Goal: Obtain resource: Download file/media

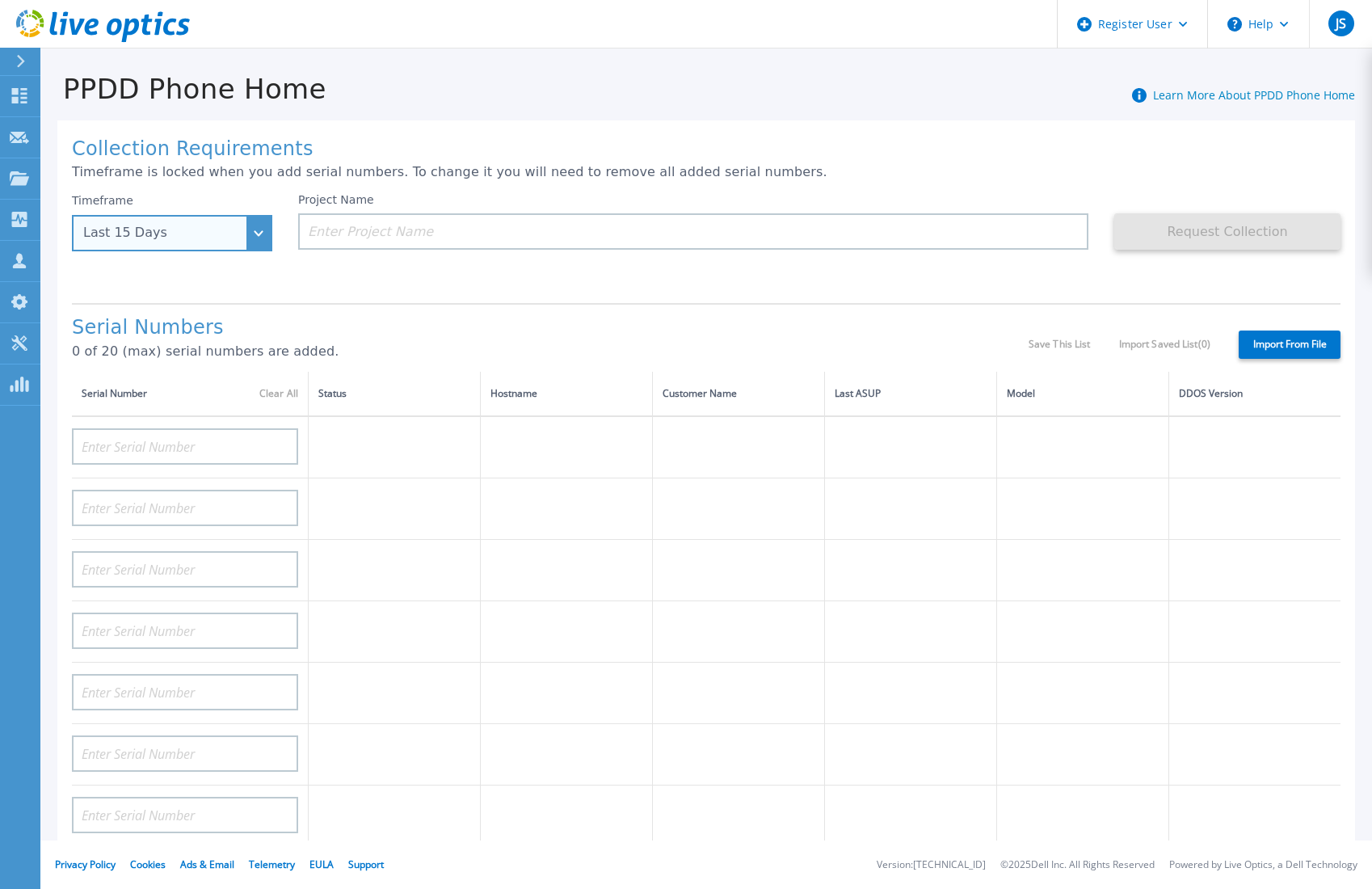
click at [258, 227] on div "Last 15 Days" at bounding box center [172, 233] width 201 height 37
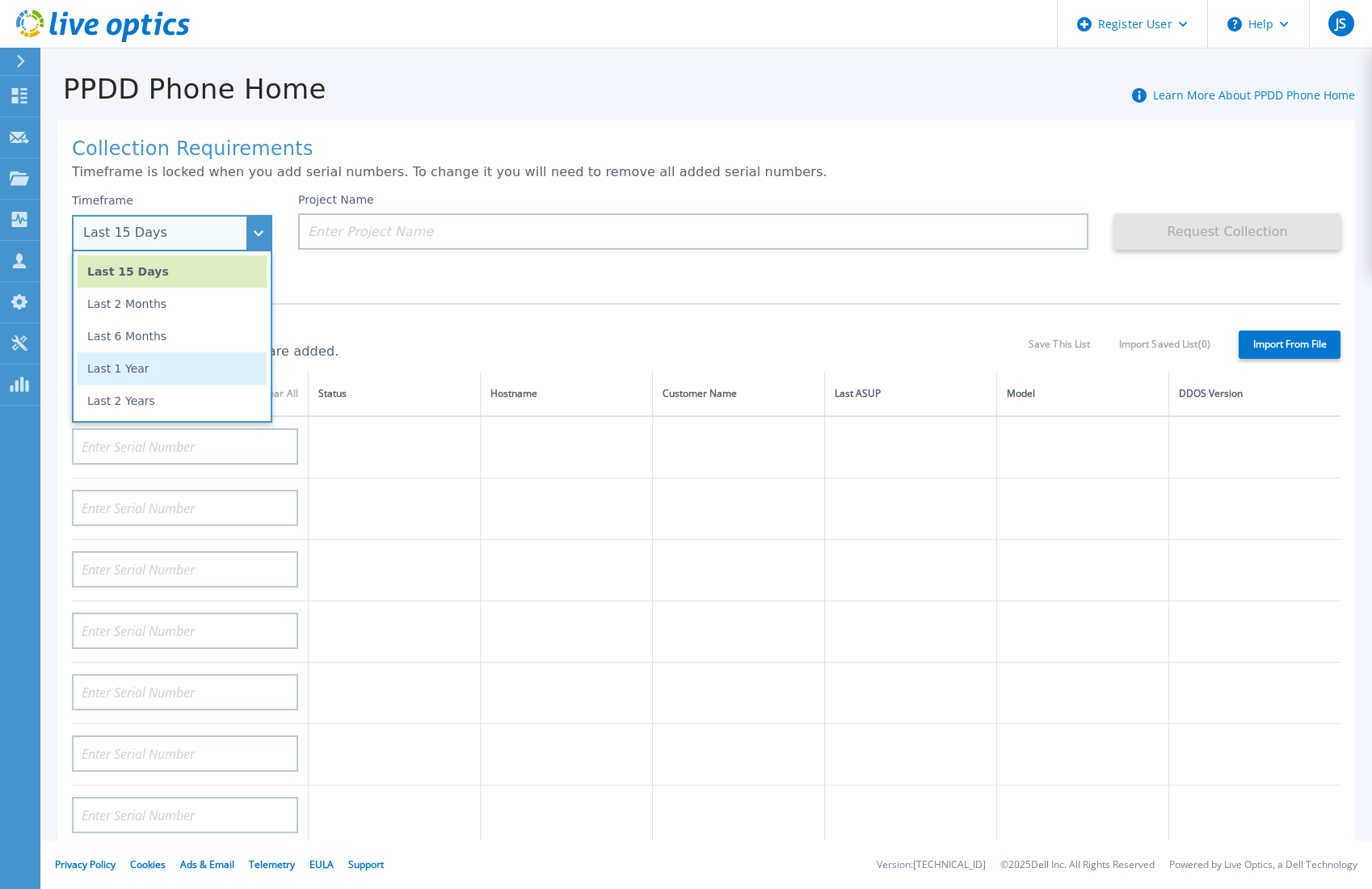
click at [170, 371] on li "Last 1 Year" at bounding box center [172, 369] width 189 height 33
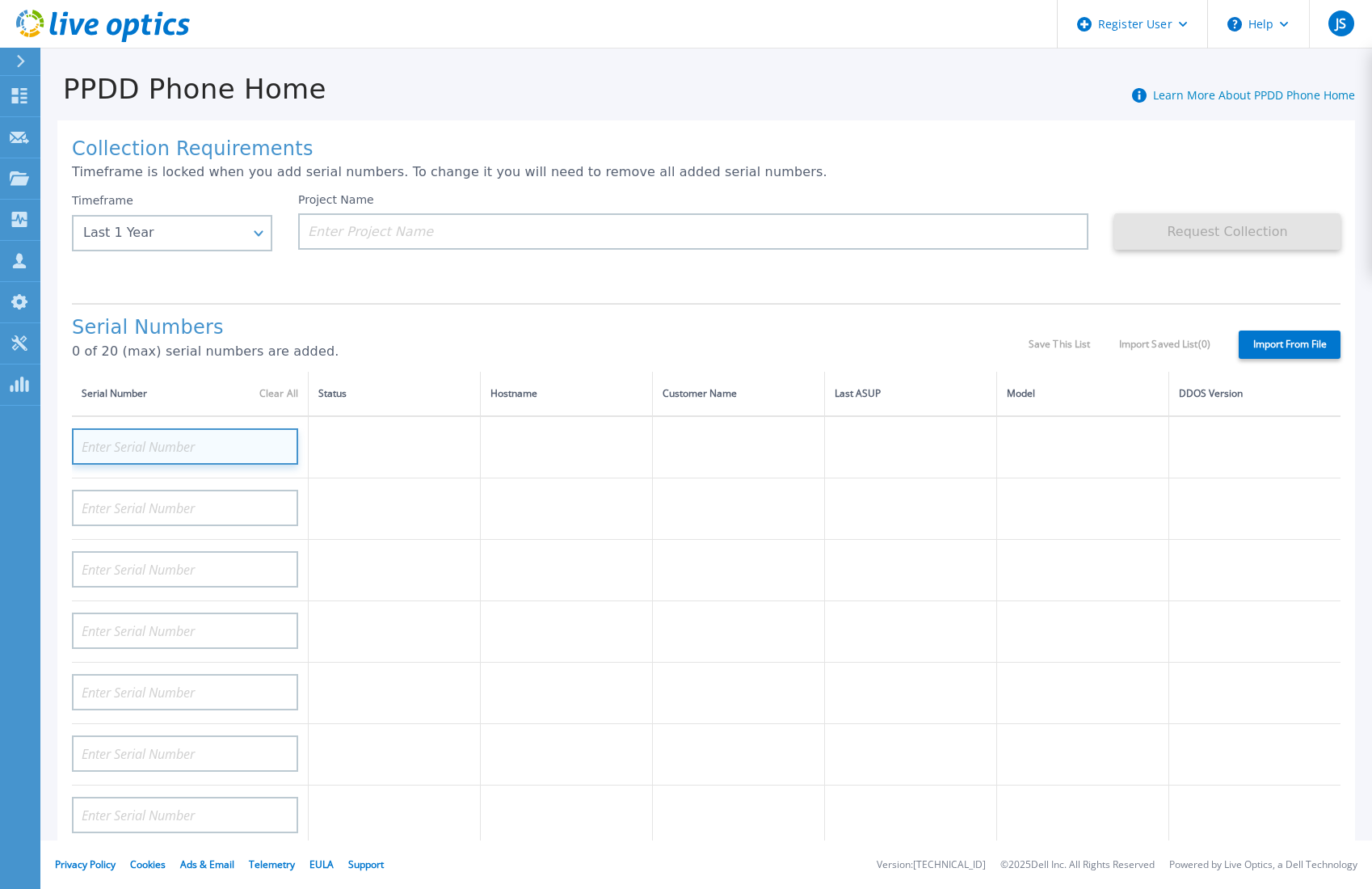
drag, startPoint x: 201, startPoint y: 444, endPoint x: 210, endPoint y: 442, distance: 9.2
click at [201, 444] on input at bounding box center [185, 446] width 227 height 37
click at [212, 442] on input at bounding box center [185, 446] width 227 height 37
paste input "APM01203300148"
type input "APM01203300148"
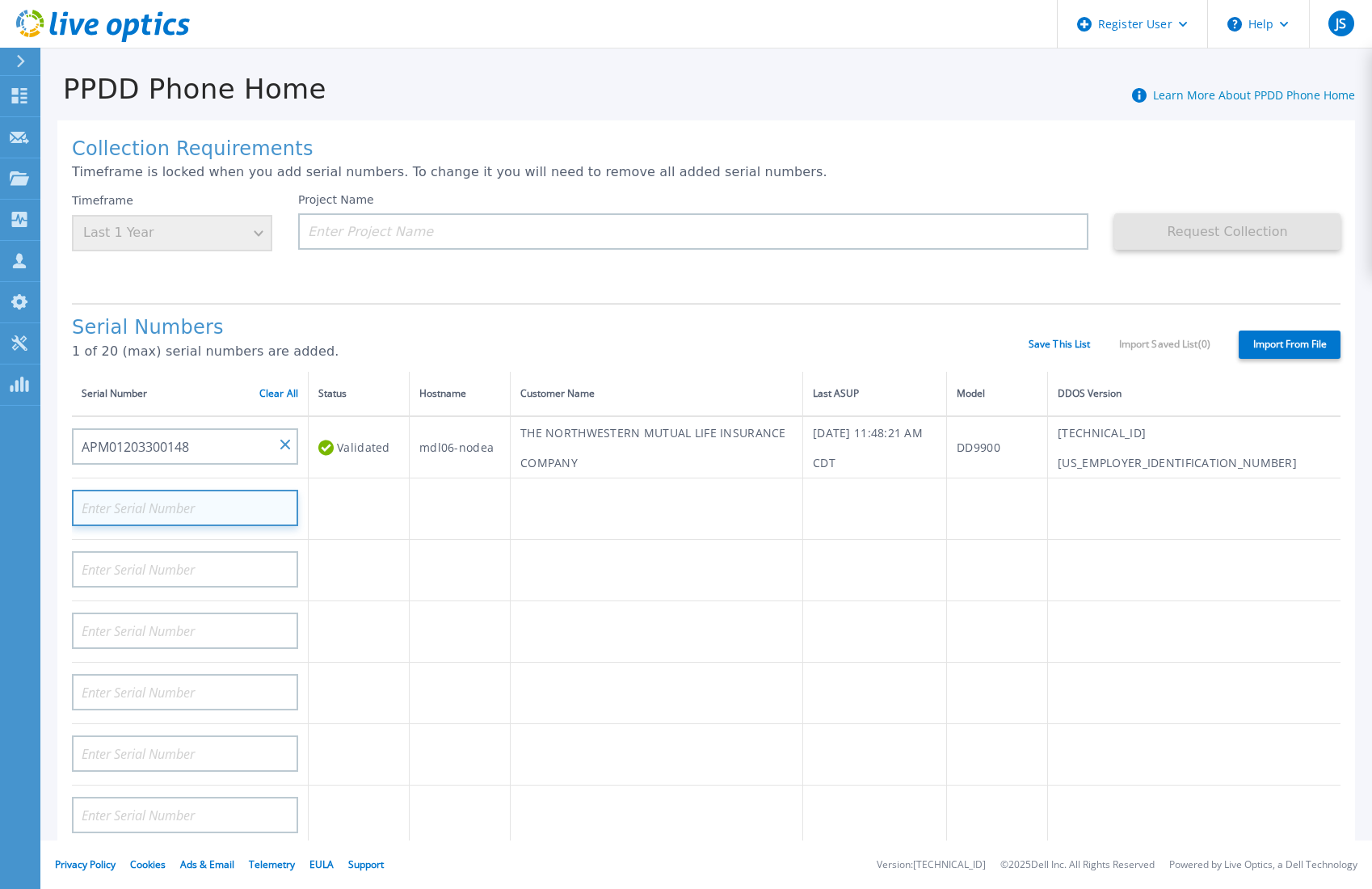
click at [214, 506] on input at bounding box center [185, 508] width 227 height 37
click at [145, 506] on input at bounding box center [185, 508] width 227 height 37
paste input "APM01203300149"
type input "APM01203300149"
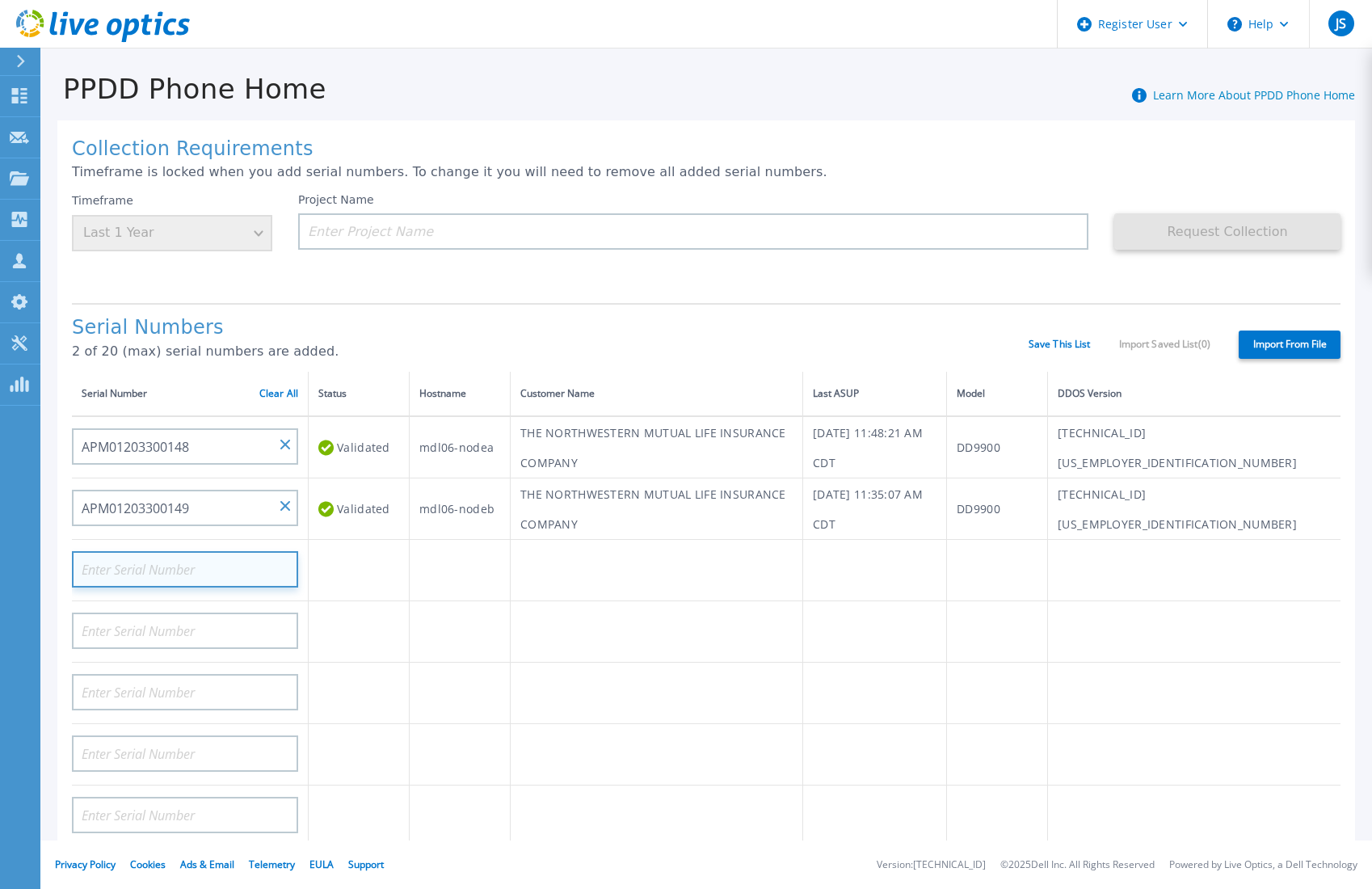
click at [184, 569] on input at bounding box center [185, 569] width 227 height 37
click at [207, 567] on input at bounding box center [185, 569] width 227 height 37
paste input "APX00233005100"
type input "APX00233005100"
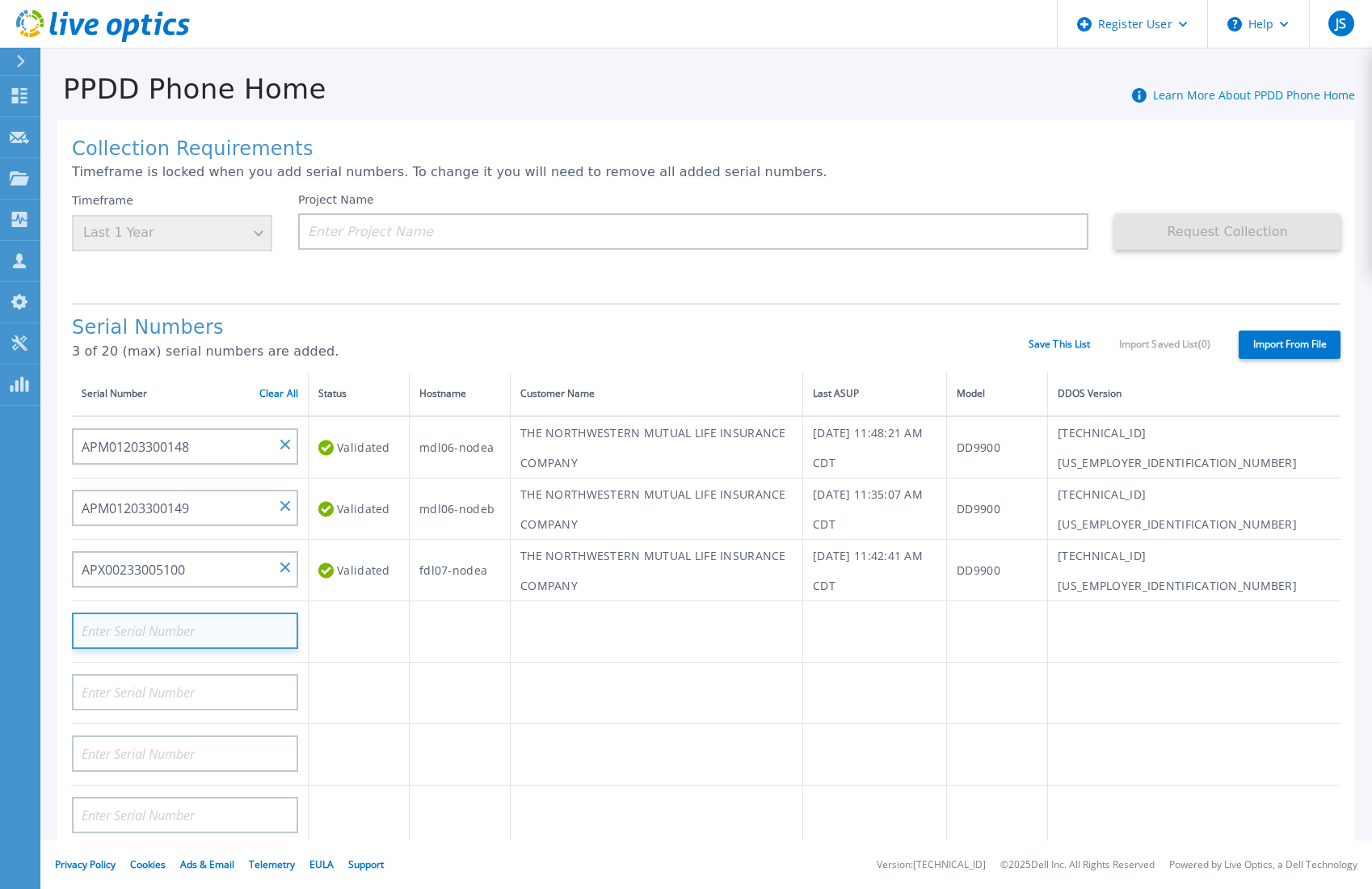
click at [157, 628] on input at bounding box center [185, 630] width 227 height 37
click at [174, 626] on input at bounding box center [185, 630] width 227 height 37
paste input "APX00233005101"
type input "APX00233005101"
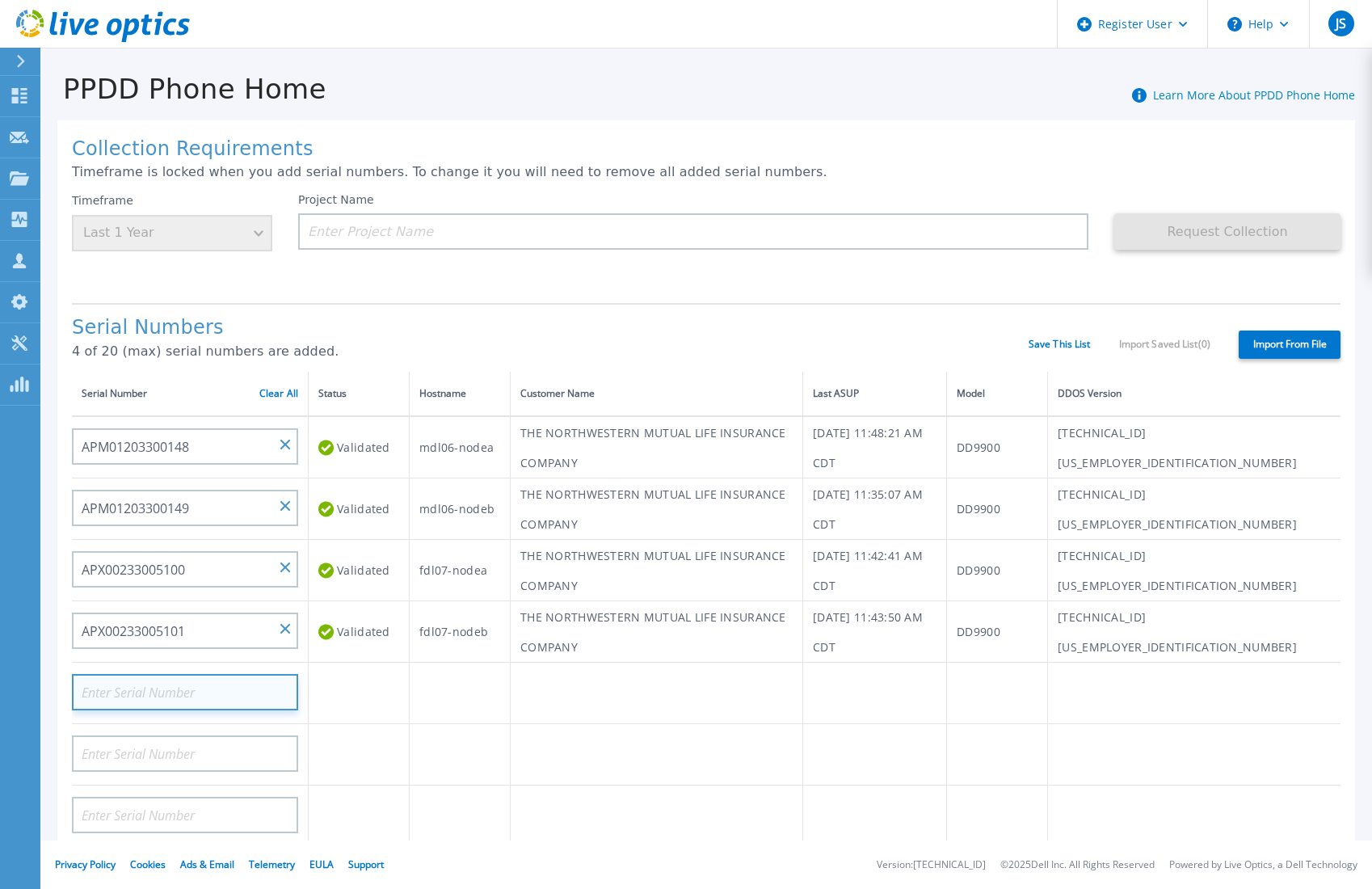
drag, startPoint x: 110, startPoint y: 685, endPoint x: 121, endPoint y: 683, distance: 11.2
click at [113, 685] on input at bounding box center [185, 692] width 227 height 37
click at [130, 685] on input at bounding box center [185, 692] width 227 height 37
paste input "APM00220222790"
type input "APM00220222790"
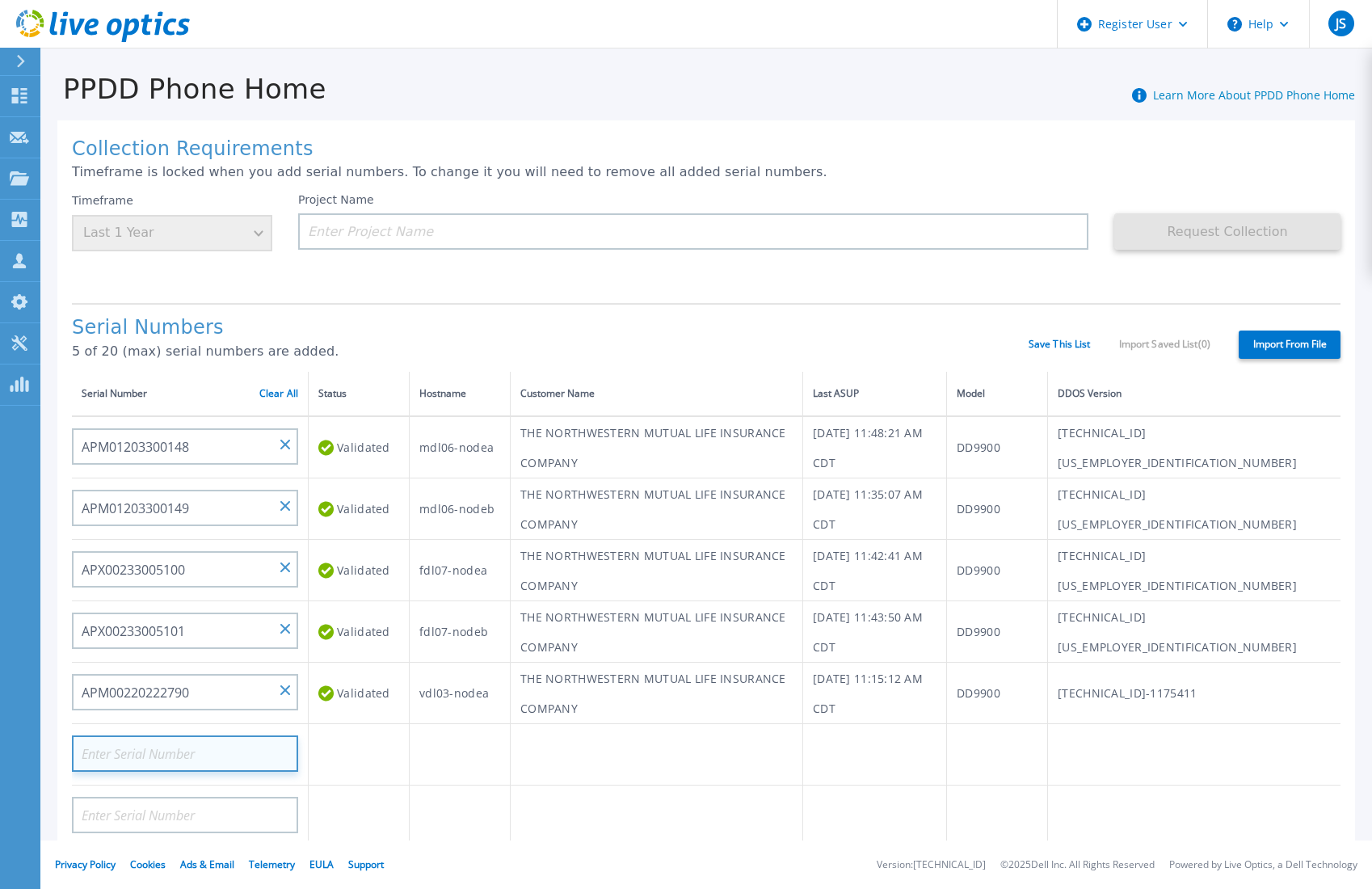
click at [204, 740] on input at bounding box center [185, 754] width 227 height 37
click at [170, 750] on input at bounding box center [185, 754] width 227 height 37
paste input "APM00220222791"
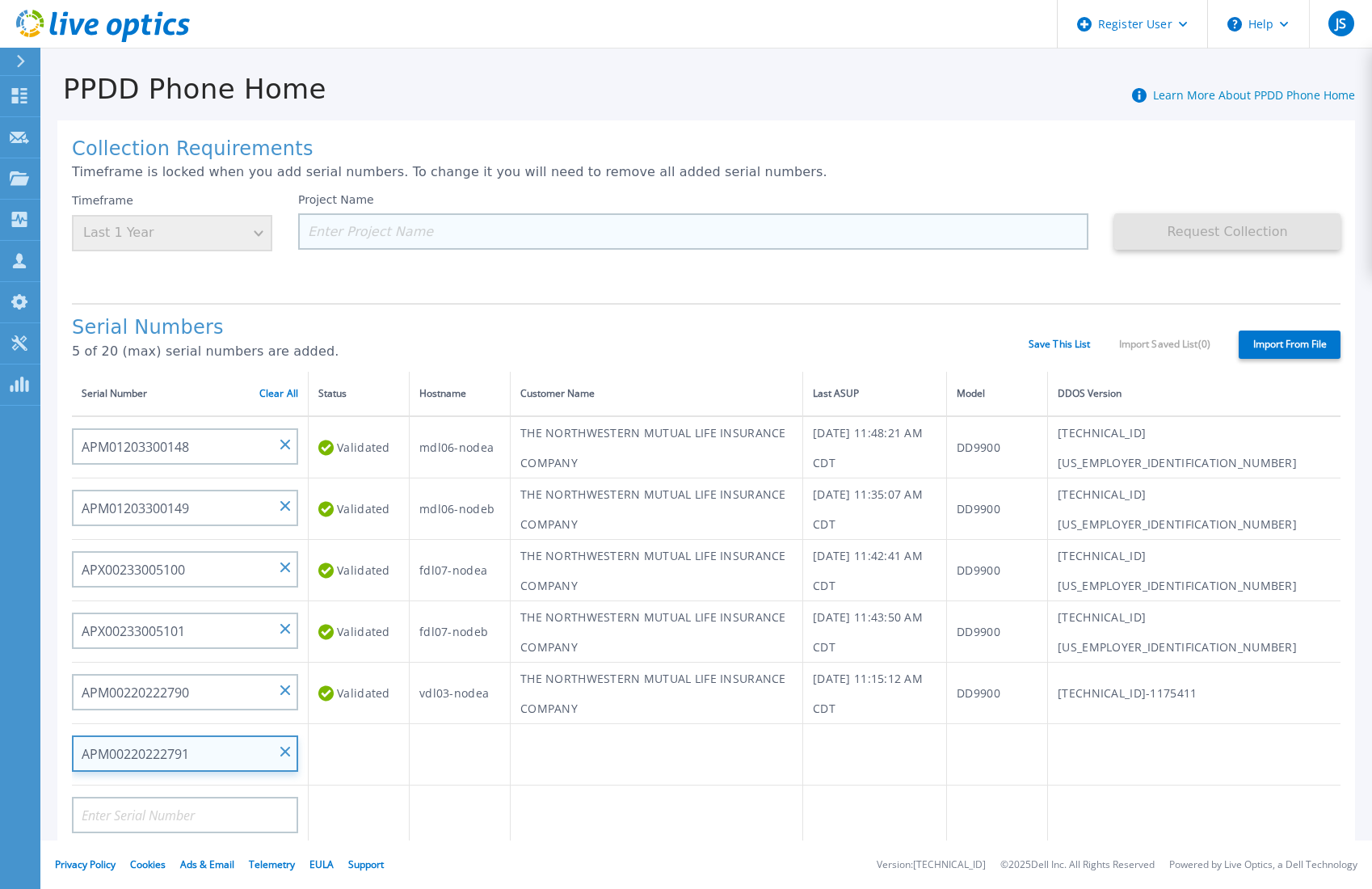
type input "APM00220222791"
click at [414, 223] on input at bounding box center [693, 232] width 790 height 37
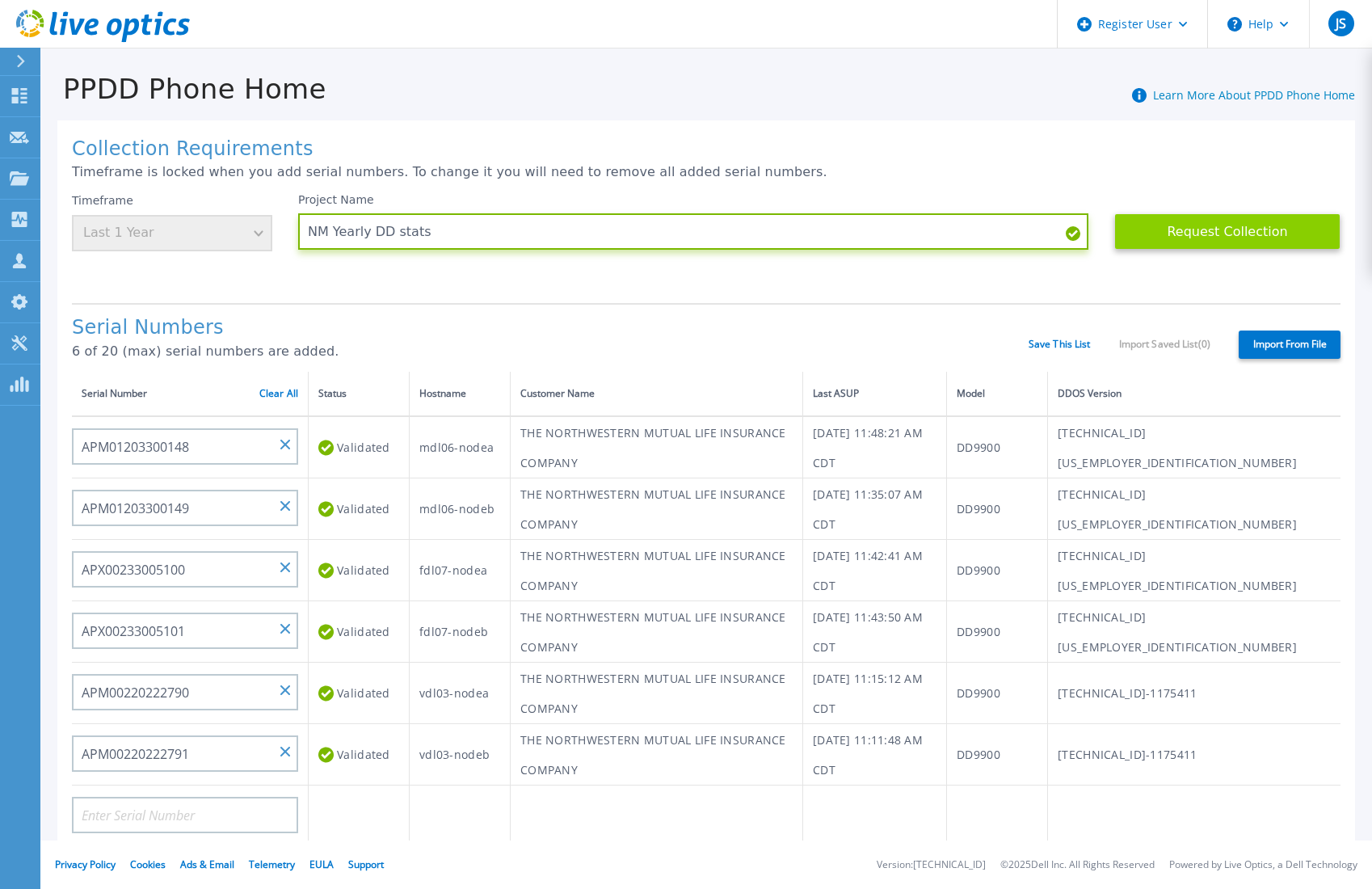
type input "NM Yearly DD stats"
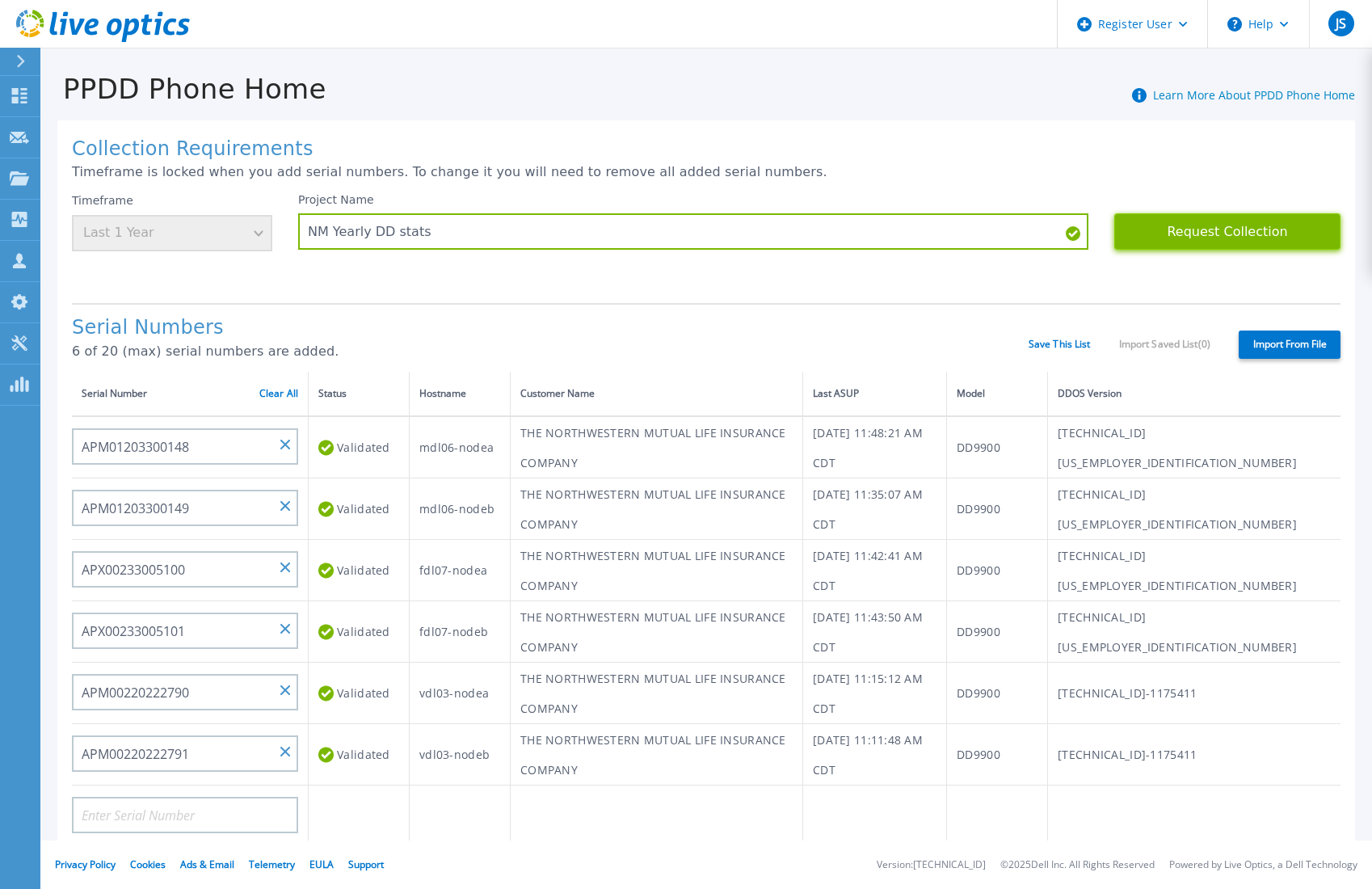
click at [1211, 228] on button "Request Collection" at bounding box center [1228, 232] width 227 height 37
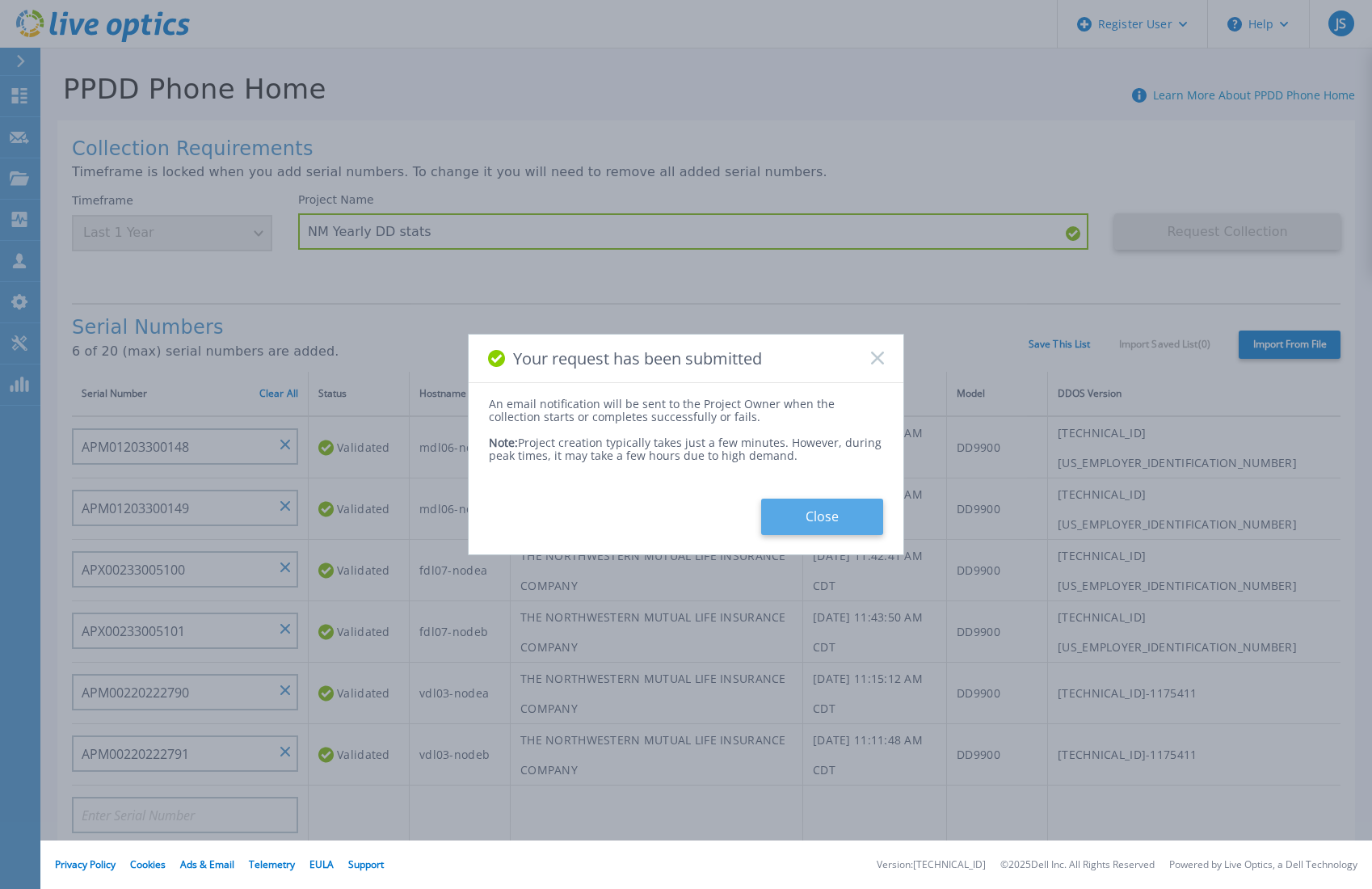
click at [833, 518] on button "Close" at bounding box center [823, 517] width 122 height 37
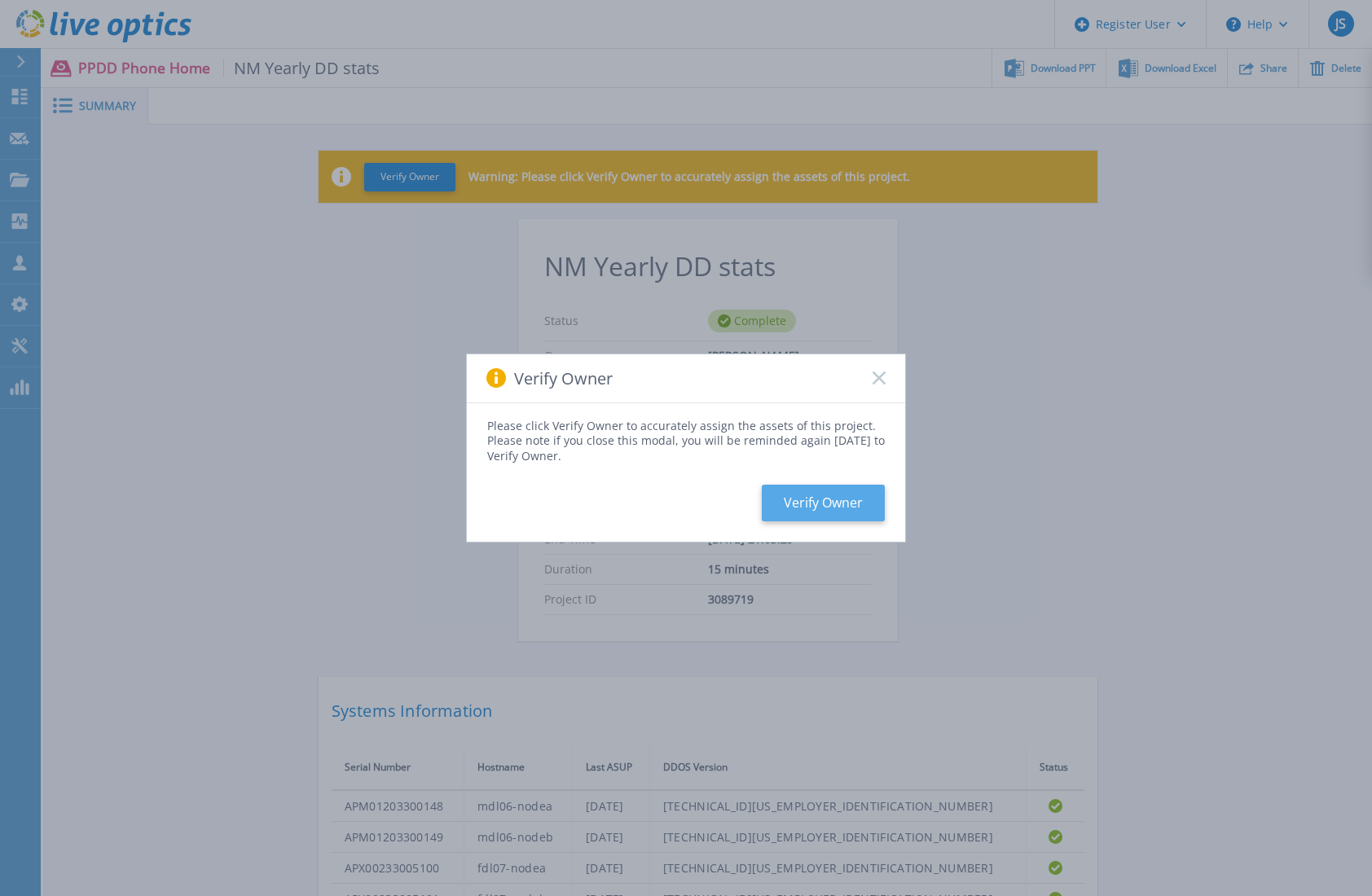
click at [834, 504] on button "Verify Owner" at bounding box center [824, 503] width 123 height 37
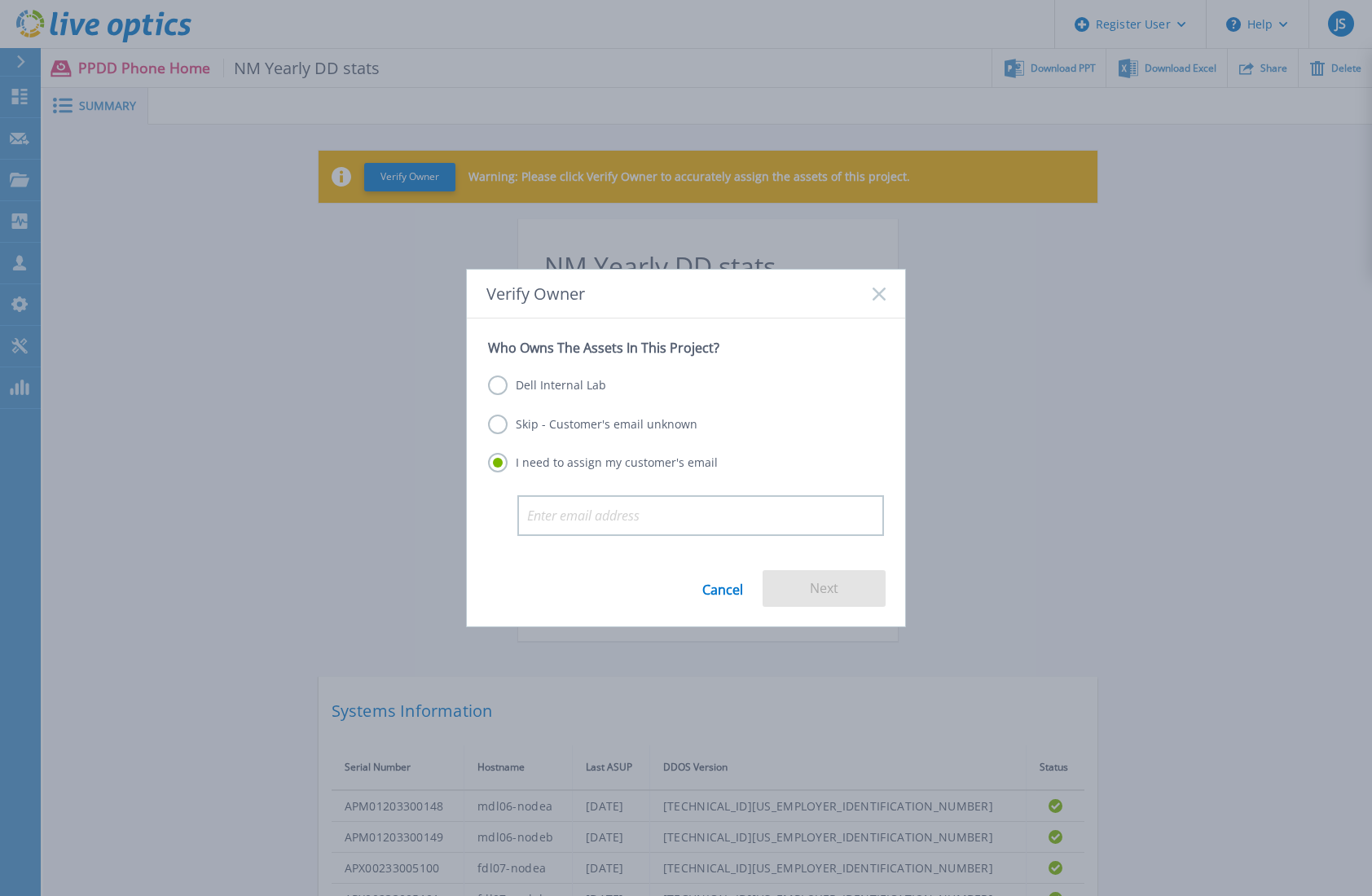
click at [612, 424] on label "Skip - Customer's email unknown" at bounding box center [593, 425] width 210 height 20
click at [0, 0] on input "Skip - Customer's email unknown" at bounding box center [0, 0] width 0 height 0
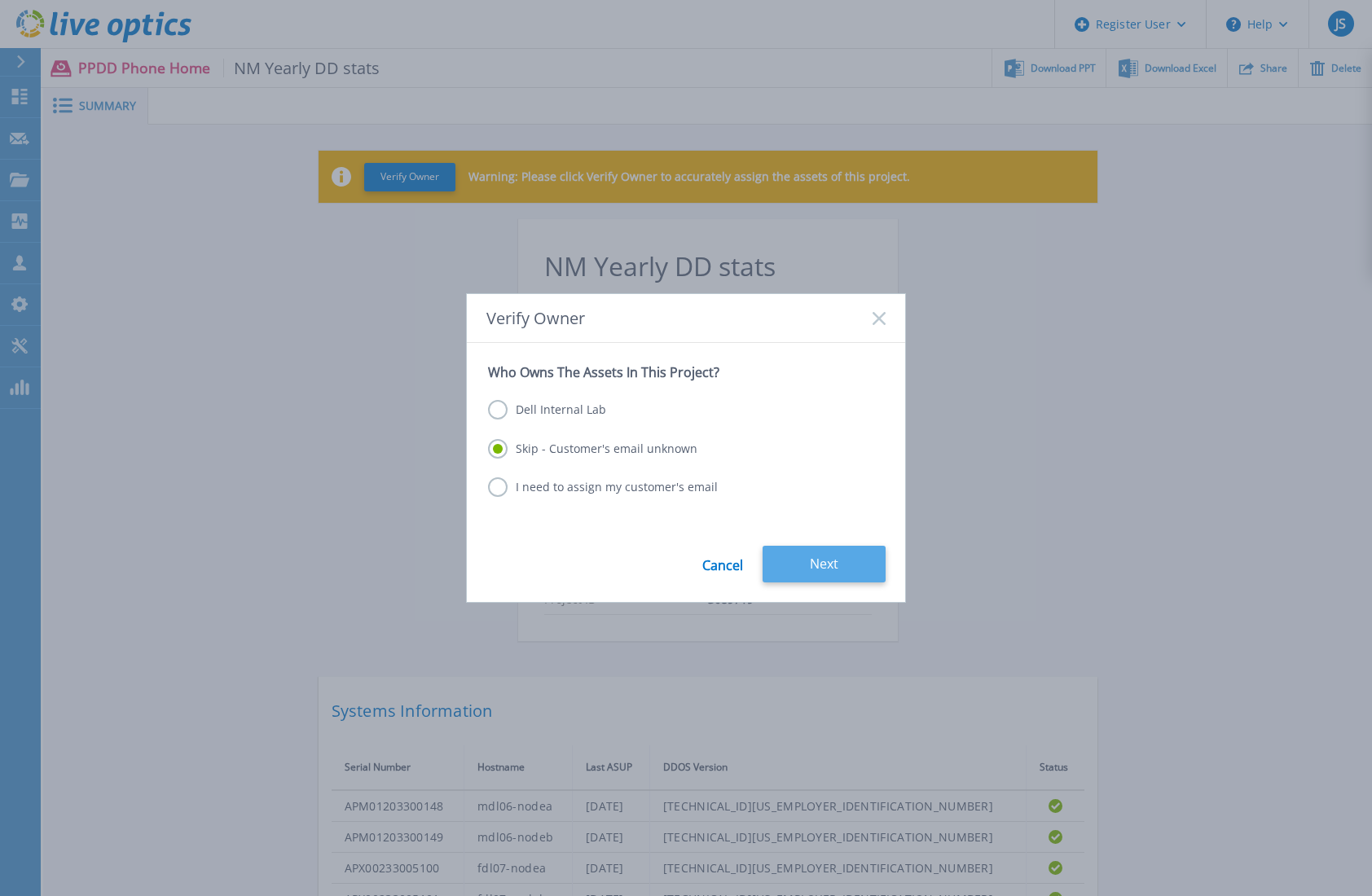
click at [818, 558] on button "Next" at bounding box center [825, 564] width 123 height 37
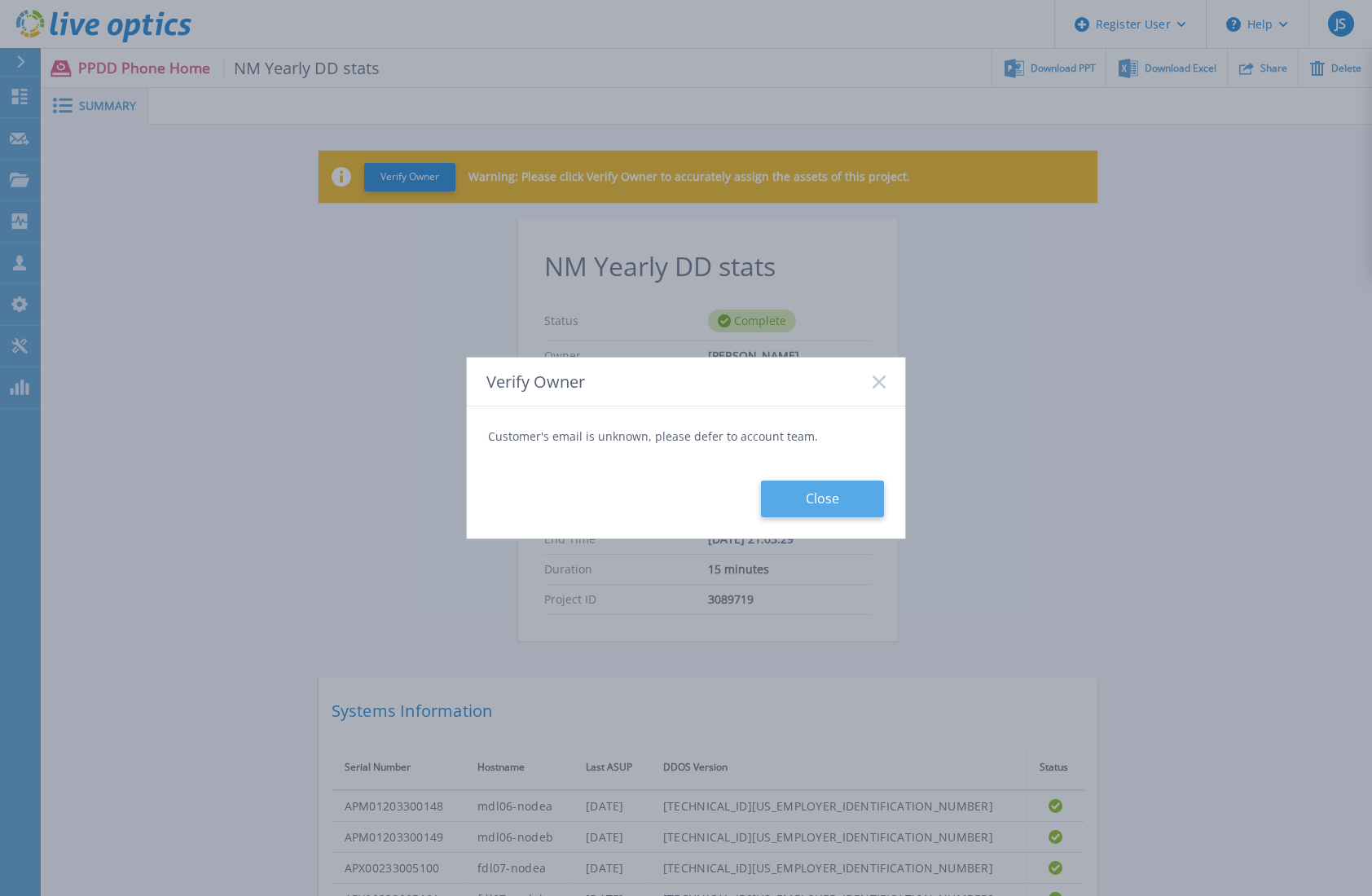
click at [838, 501] on button "Close" at bounding box center [823, 499] width 123 height 37
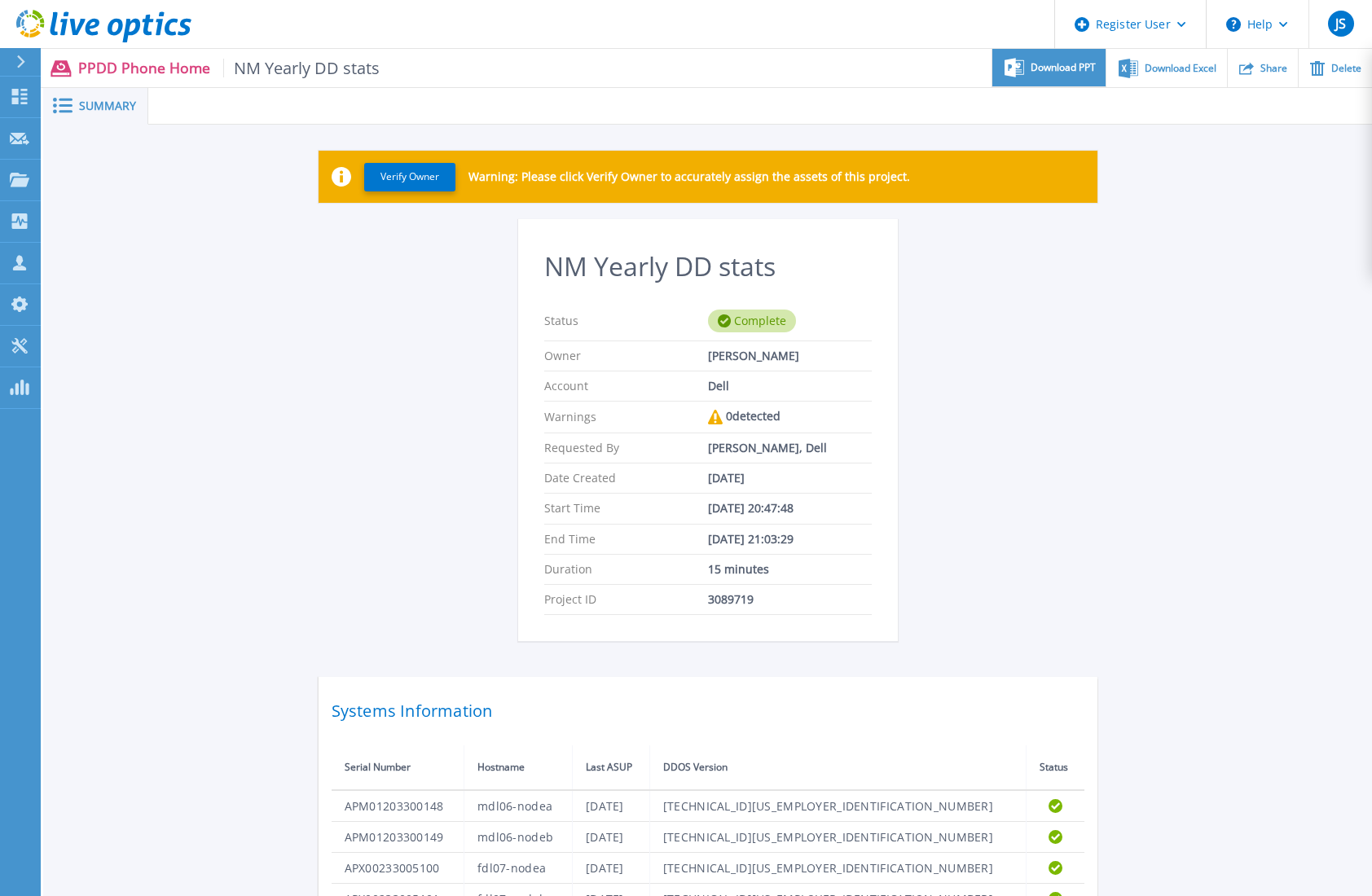
click at [1081, 72] on span "Download PPT" at bounding box center [1063, 67] width 65 height 10
click at [1203, 167] on div "Verify Owner Warning: Please click Verify Owner to accurately assign the assets…" at bounding box center [708, 184] width 1178 height 68
click at [1186, 72] on span "Download Excel" at bounding box center [1180, 67] width 72 height 10
